Goal: Browse casually

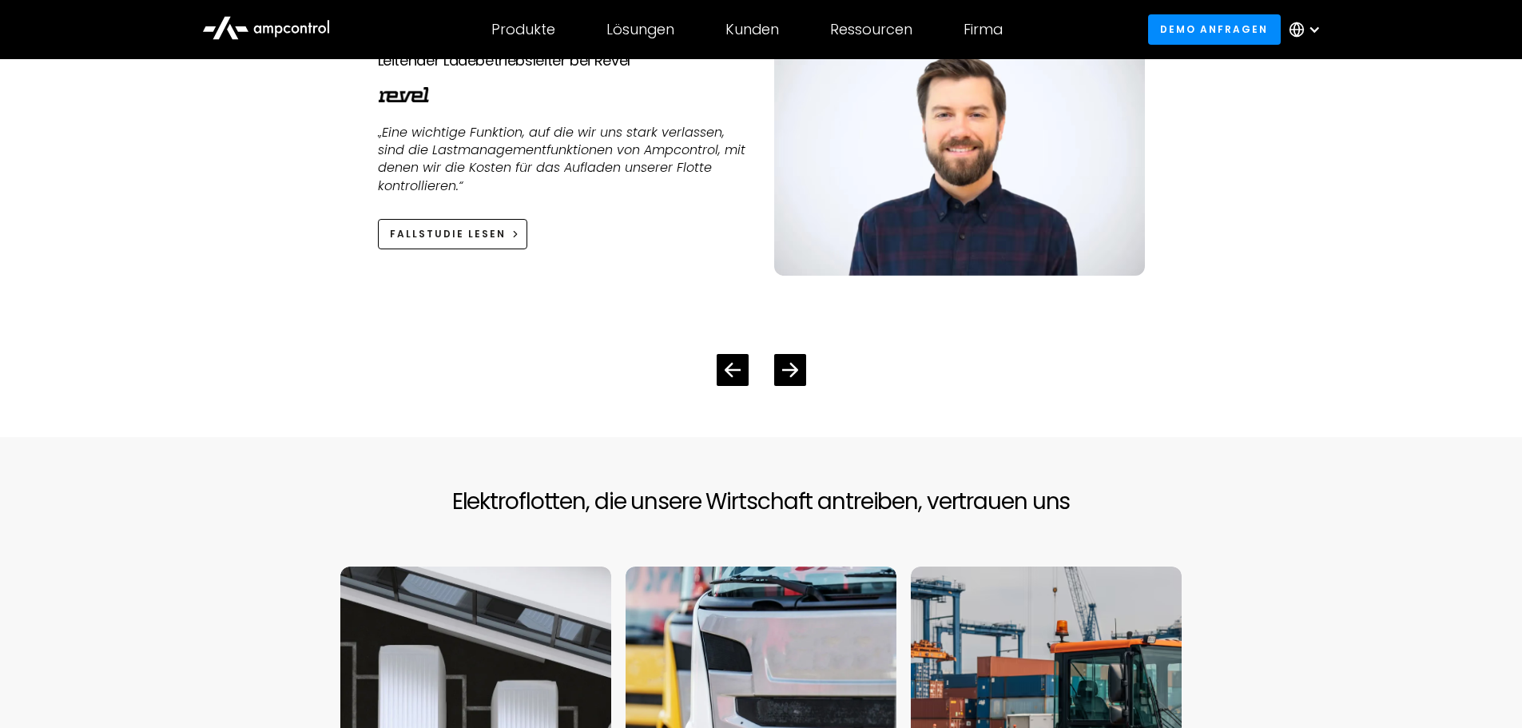
scroll to position [6037, 0]
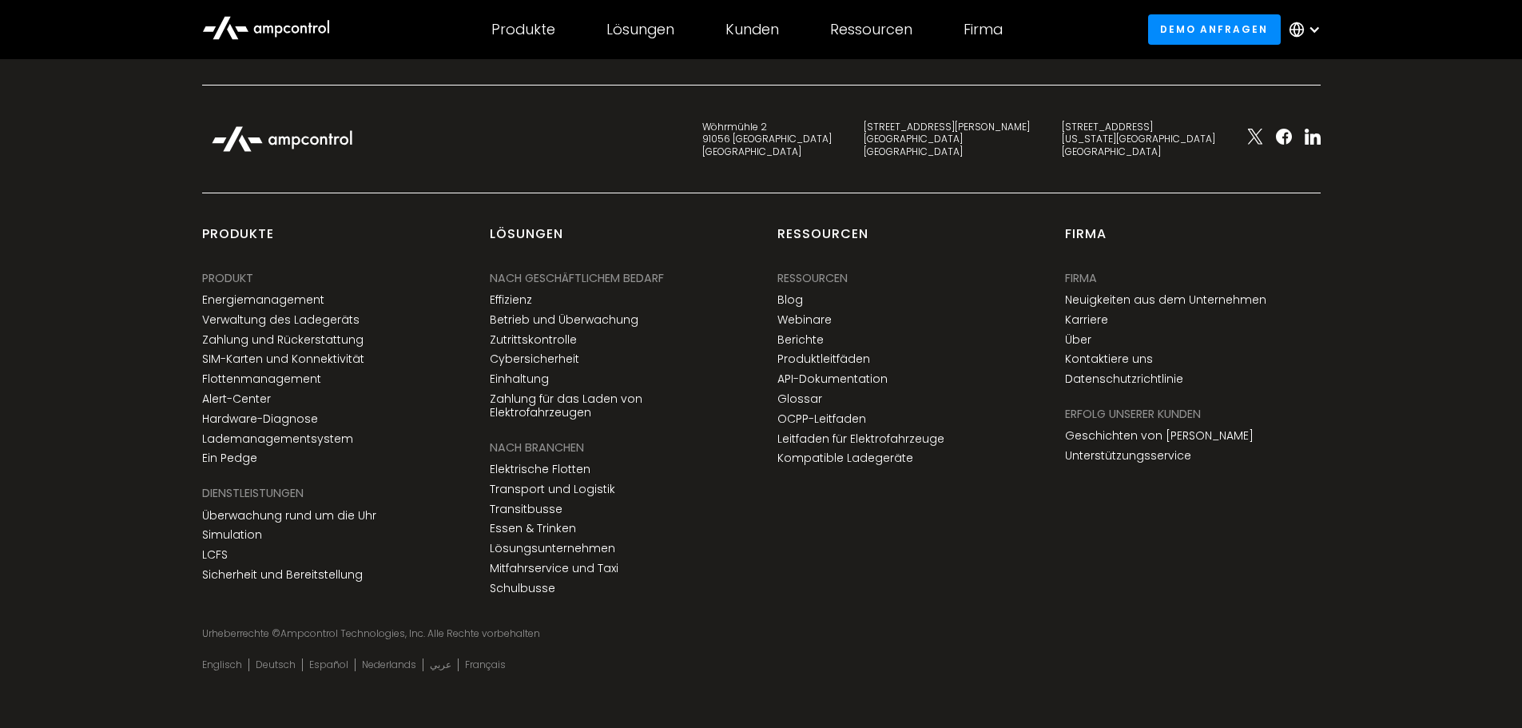
drag, startPoint x: 1067, startPoint y: 225, endPoint x: 1081, endPoint y: 622, distance: 397.4
drag, startPoint x: 422, startPoint y: 627, endPoint x: 501, endPoint y: 633, distance: 79.4
click at [448, 630] on div "Urheberrechte © Ampcontrol Technologies, Inc. Alle Rechte vorbehalten" at bounding box center [761, 649] width 1151 height 45
click at [501, 634] on div "Urheberrechte © Ampcontrol Technologies, Inc. Alle Rechte vorbehalten" at bounding box center [761, 649] width 1151 height 45
drag, startPoint x: 427, startPoint y: 619, endPoint x: 286, endPoint y: 618, distance: 140.7
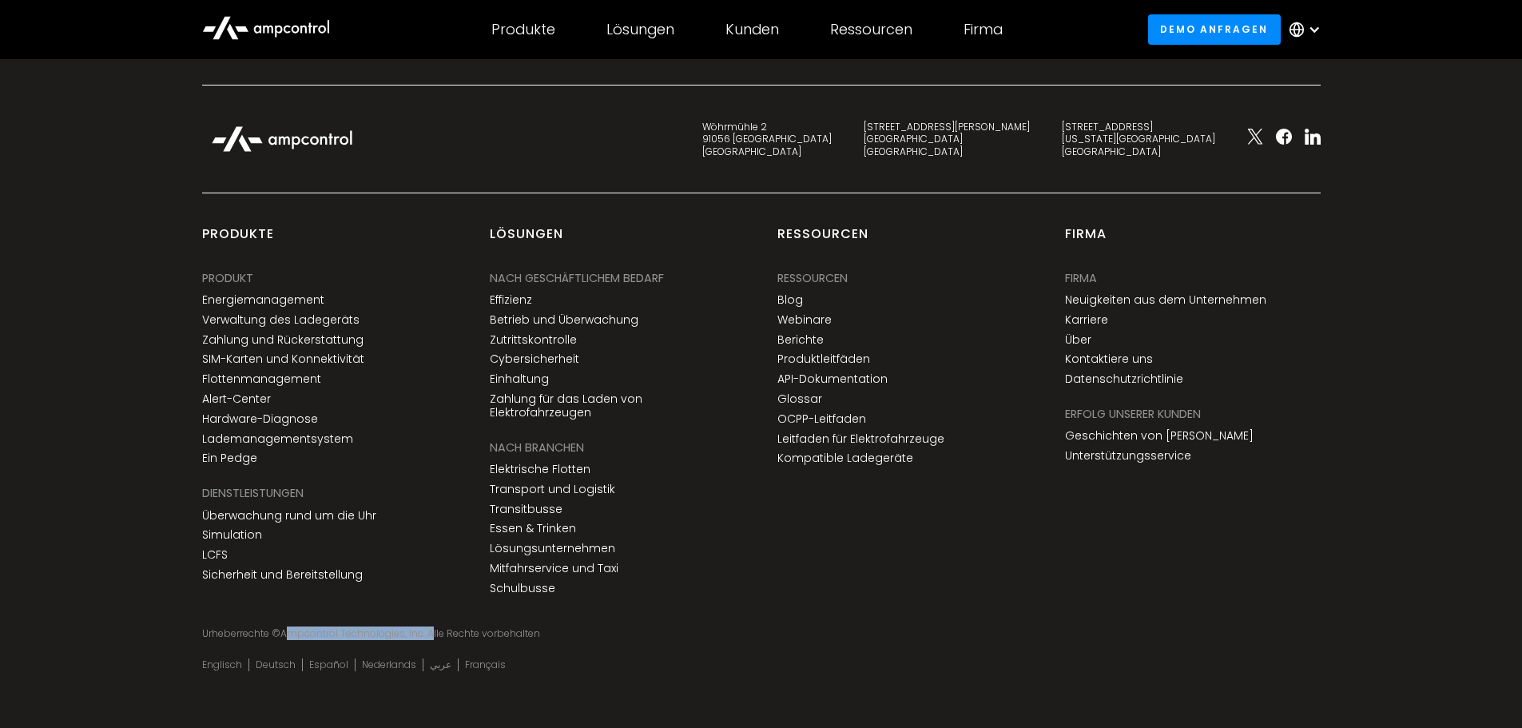
click at [286, 627] on div "Urheberrechte © Ampcontrol Technologies, Inc. Alle Rechte vorbehalten" at bounding box center [761, 633] width 1119 height 13
copy div "Ampcontrol Technologies, Inc."
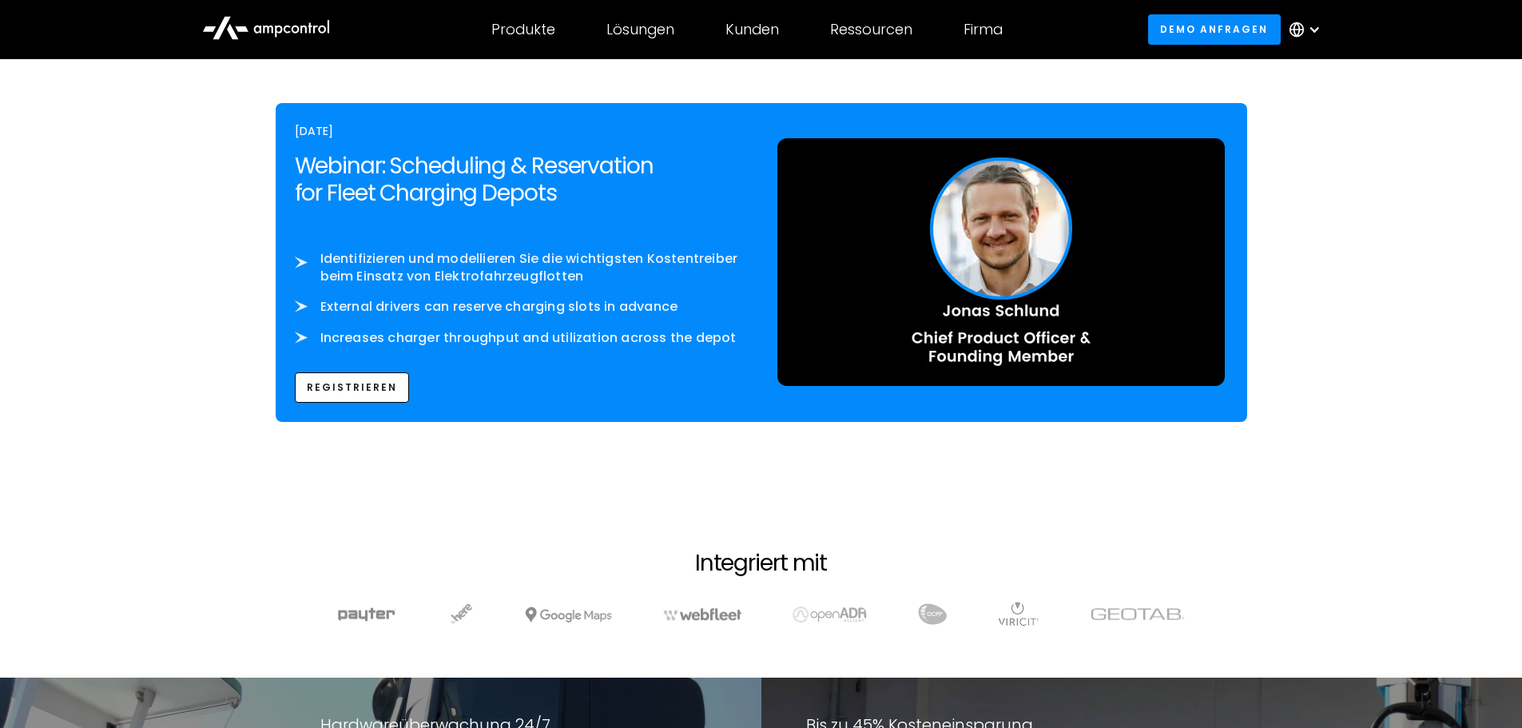
scroll to position [2637, 0]
